Goal: Information Seeking & Learning: Learn about a topic

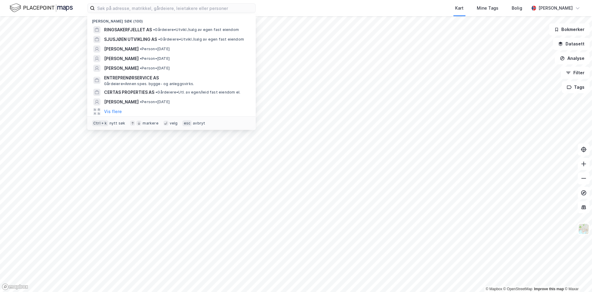
click at [82, 6] on div "Nylige søk (100) RINGSAKERFJELLET AS • Gårdeiere • [GEOGRAPHIC_DATA]/salg av eg…" at bounding box center [296, 8] width 592 height 16
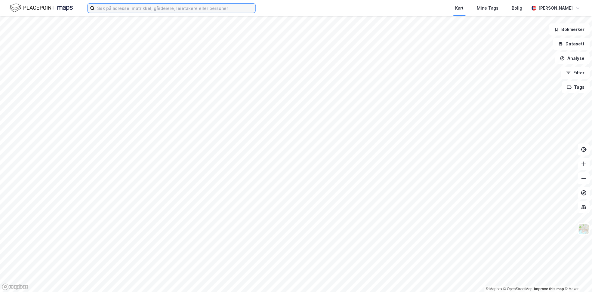
click at [149, 10] on input at bounding box center [175, 8] width 161 height 9
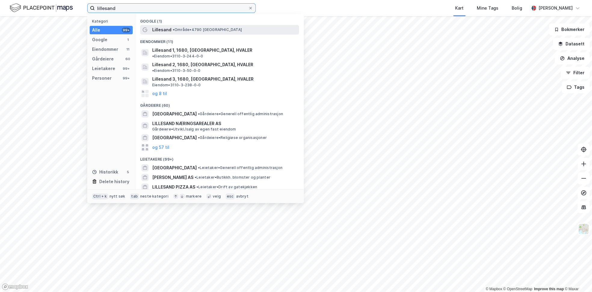
type input "lillesand"
click at [190, 30] on span "• Område • 4790 [GEOGRAPHIC_DATA]" at bounding box center [207, 29] width 69 height 5
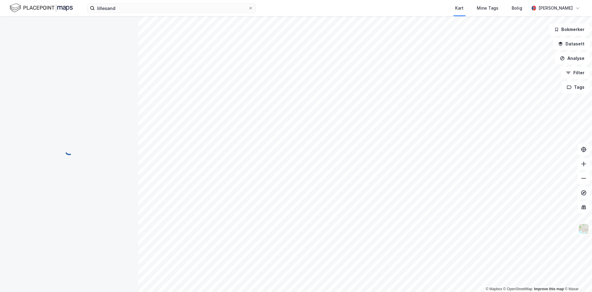
scroll to position [63, 0]
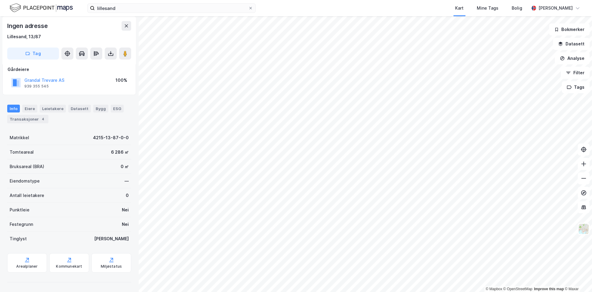
scroll to position [34, 0]
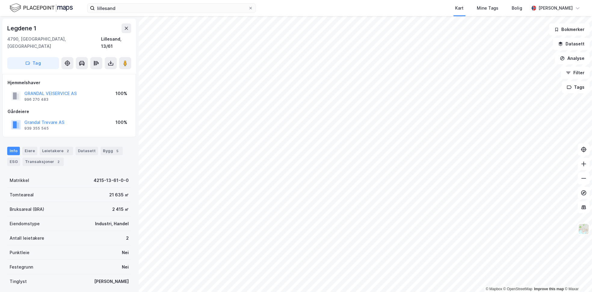
scroll to position [34, 0]
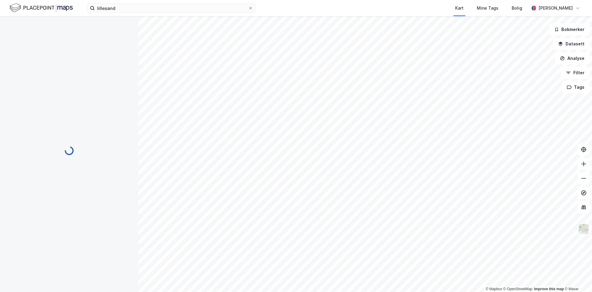
scroll to position [34, 0]
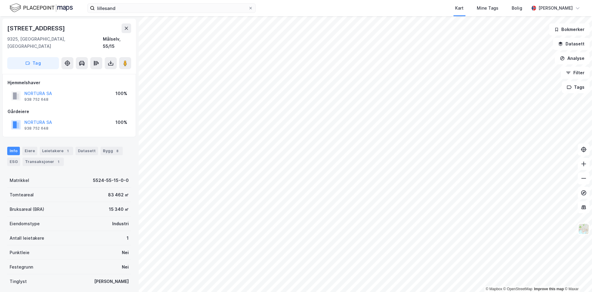
scroll to position [34, 0]
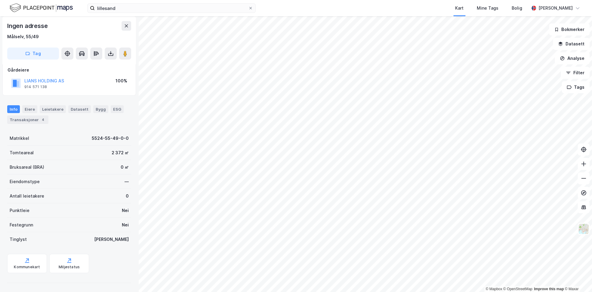
scroll to position [34, 0]
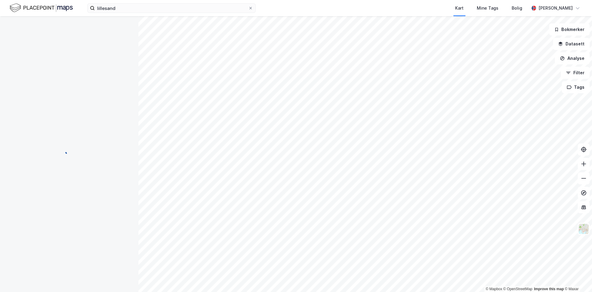
scroll to position [34, 0]
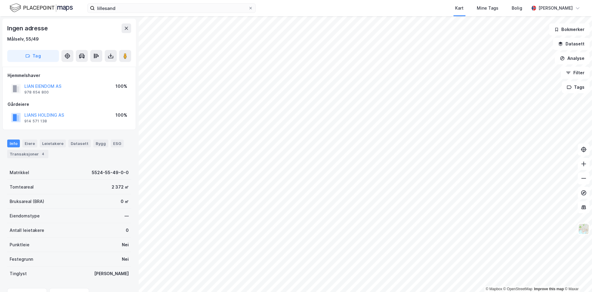
scroll to position [34, 0]
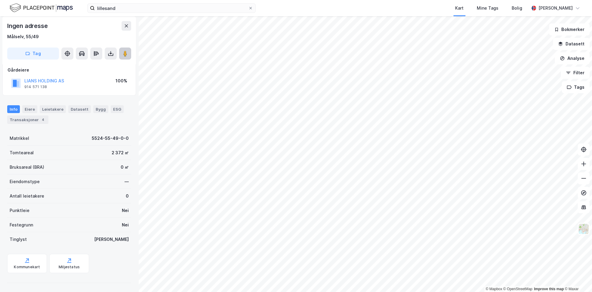
click at [127, 53] on icon at bounding box center [125, 54] width 6 height 6
